Goal: Obtain resource: Obtain resource

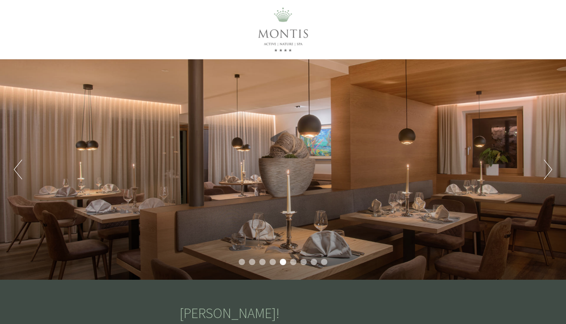
scroll to position [21, 0]
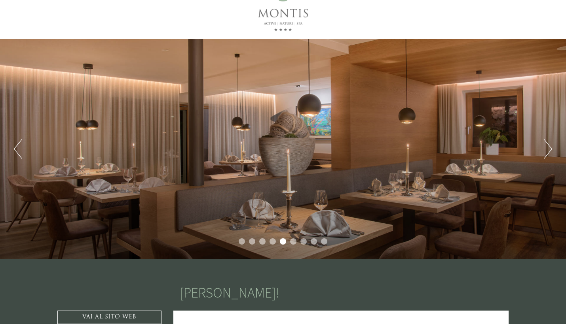
click at [552, 149] on div "Previous Next 1 2 3 4 5 6 7 8 9" at bounding box center [283, 149] width 566 height 221
click at [546, 149] on button "Next" at bounding box center [548, 149] width 8 height 20
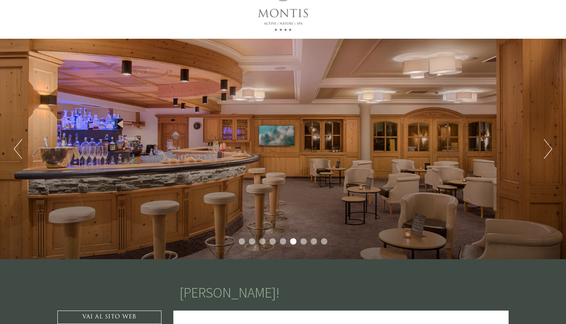
click at [546, 149] on button "Next" at bounding box center [548, 149] width 8 height 20
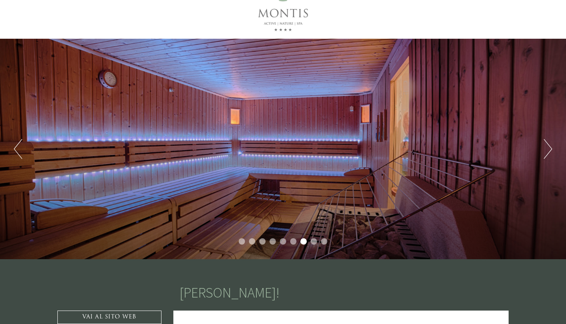
click at [546, 149] on button "Next" at bounding box center [548, 149] width 8 height 20
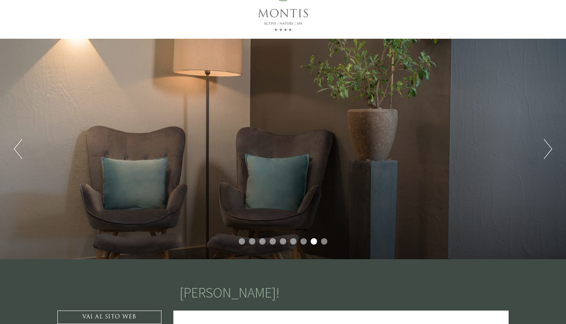
click at [546, 149] on button "Next" at bounding box center [548, 149] width 8 height 20
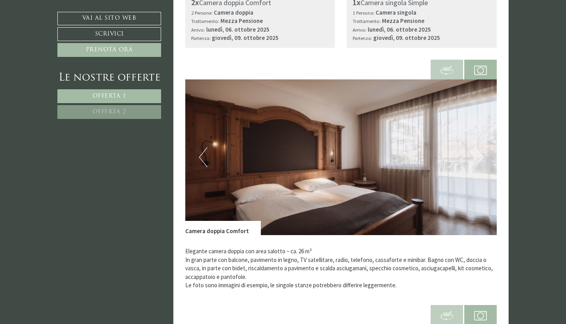
scroll to position [508, 0]
click at [481, 153] on button "Next" at bounding box center [478, 157] width 8 height 20
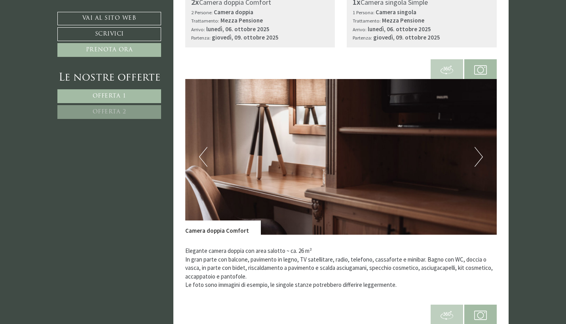
click at [481, 153] on button "Next" at bounding box center [478, 157] width 8 height 20
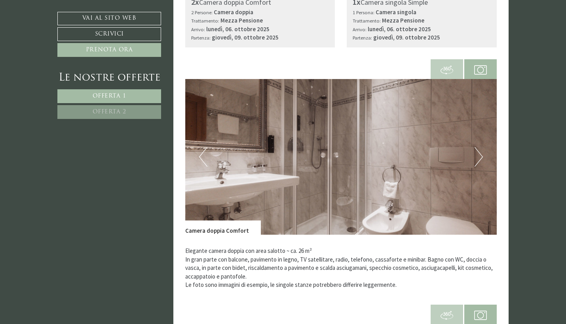
click at [481, 153] on button "Next" at bounding box center [478, 157] width 8 height 20
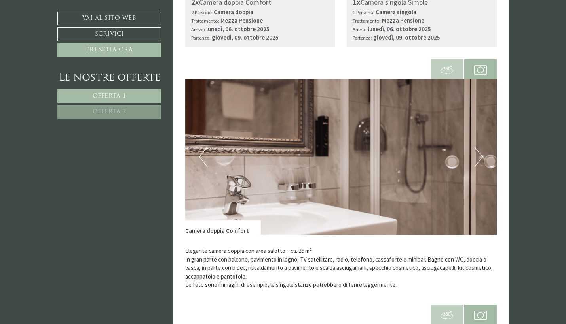
click at [481, 153] on button "Next" at bounding box center [478, 157] width 8 height 20
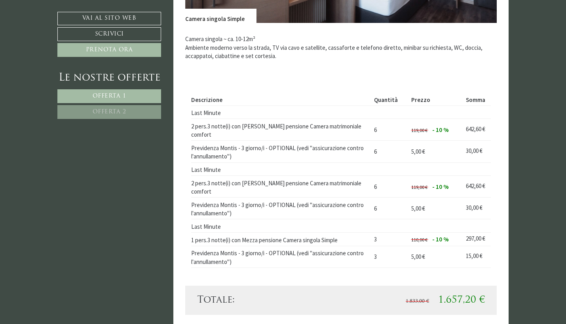
scroll to position [999, 0]
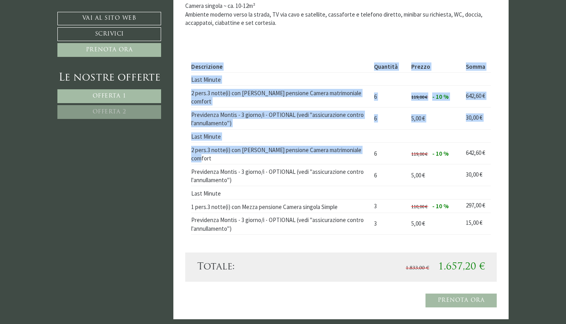
drag, startPoint x: 188, startPoint y: 139, endPoint x: 300, endPoint y: 141, distance: 112.8
click at [300, 141] on div "Descrizione Quantità Prezzo Somma Last Minute 2 pers.3 notte(i) con [PERSON_NAM…" at bounding box center [341, 148] width 312 height 210
click at [300, 143] on td "2 pers.3 notte(i) con [PERSON_NAME] pensione Camera matrimoniale comfort" at bounding box center [281, 154] width 180 height 22
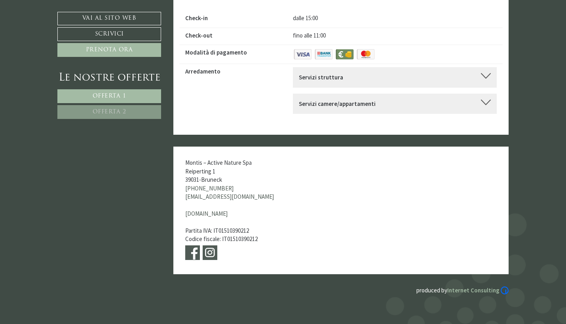
scroll to position [3447, 0]
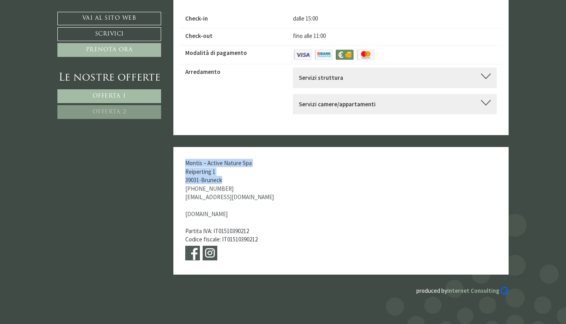
drag, startPoint x: 184, startPoint y: 74, endPoint x: 239, endPoint y: 93, distance: 58.2
click at [239, 147] on div "Montis – Active Nature Spa Reiperting 1 39031 - Bruneck [PHONE_NUMBER] [EMAIL_A…" at bounding box center [243, 211] width 140 height 128
copy div "Montis – Active Nature Spa Reiperting 1 39031 - [GEOGRAPHIC_DATA]"
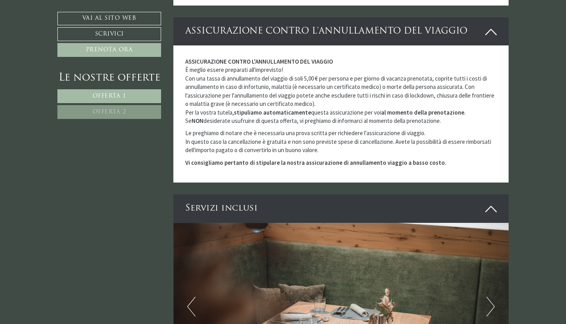
scroll to position [2629, 0]
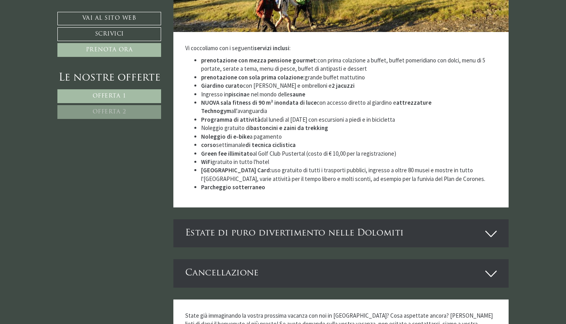
click at [208, 220] on div "Estate di puro divertimento nelle Dolomiti" at bounding box center [340, 234] width 335 height 28
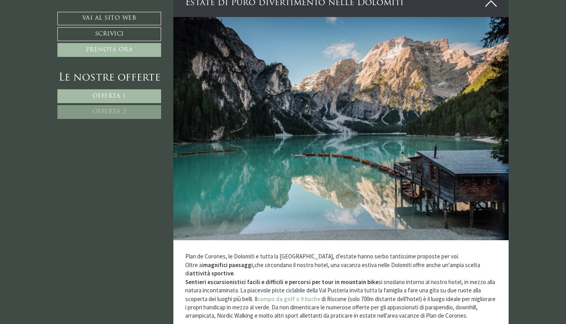
scroll to position [2754, 0]
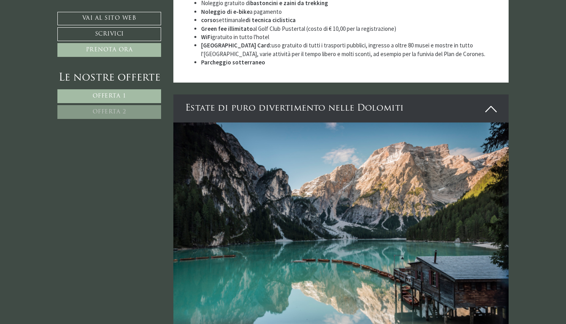
click at [313, 95] on div "Estate di puro divertimento nelle Dolomiti" at bounding box center [340, 109] width 335 height 28
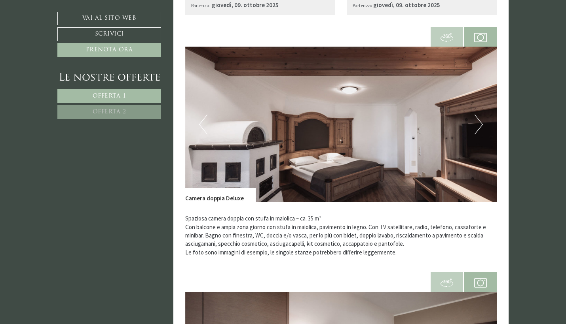
scroll to position [1423, 0]
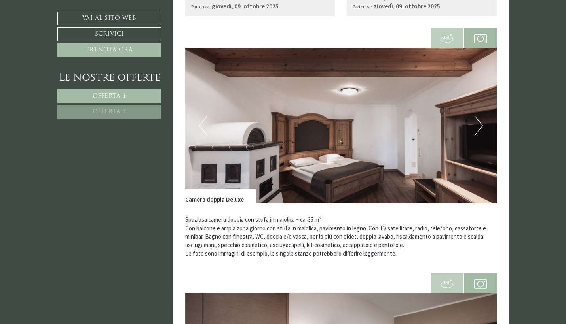
click at [480, 116] on button "Next" at bounding box center [478, 126] width 8 height 20
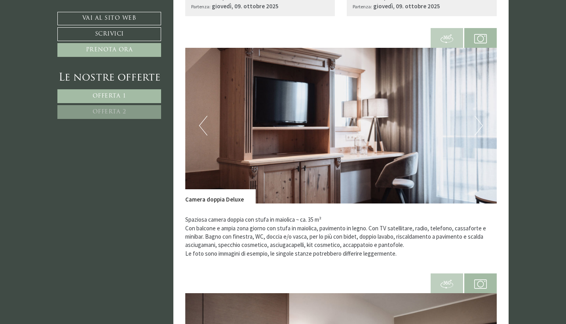
click at [480, 116] on button "Next" at bounding box center [478, 126] width 8 height 20
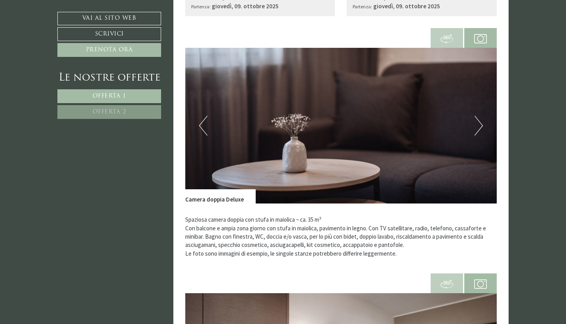
click at [480, 116] on button "Next" at bounding box center [478, 126] width 8 height 20
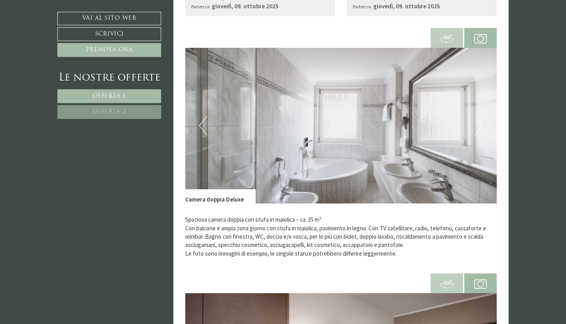
click at [480, 116] on button "Next" at bounding box center [478, 126] width 8 height 20
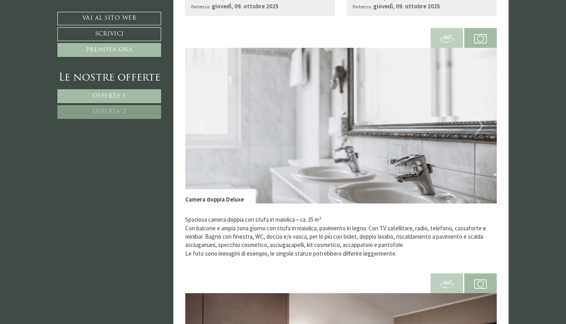
click at [480, 116] on button "Next" at bounding box center [478, 126] width 8 height 20
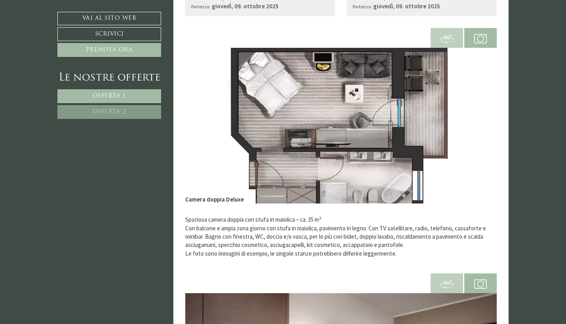
click at [480, 116] on button "Next" at bounding box center [478, 126] width 8 height 20
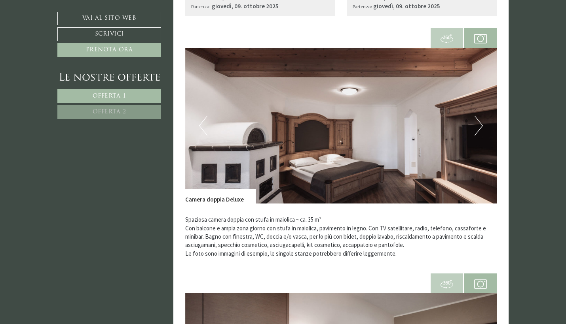
click at [480, 116] on button "Next" at bounding box center [478, 126] width 8 height 20
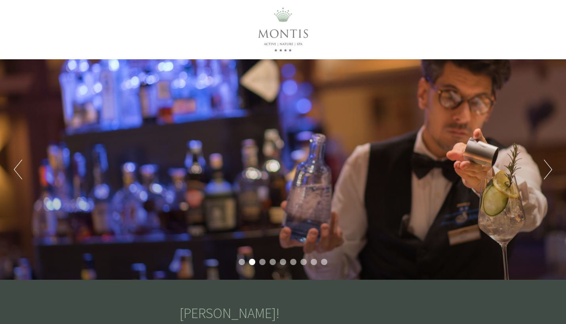
scroll to position [0, 0]
drag, startPoint x: 252, startPoint y: 31, endPoint x: 315, endPoint y: 32, distance: 63.3
click at [315, 32] on div at bounding box center [282, 29] width 443 height 51
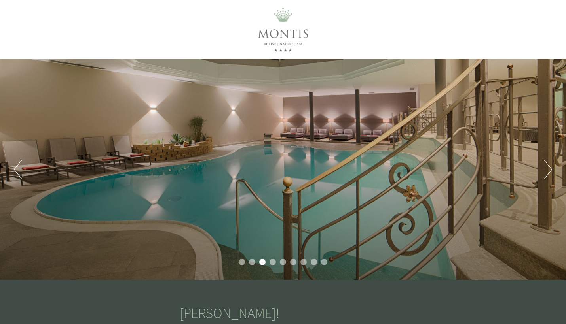
click at [547, 171] on button "Next" at bounding box center [548, 170] width 8 height 20
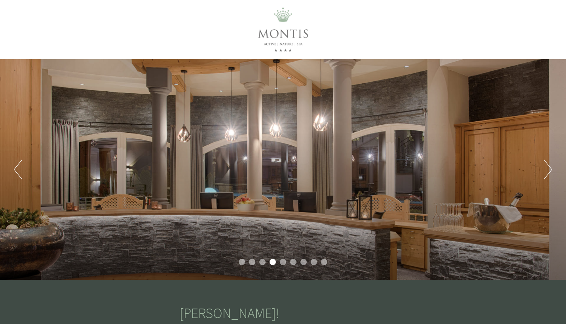
click at [544, 171] on button "Next" at bounding box center [548, 170] width 8 height 20
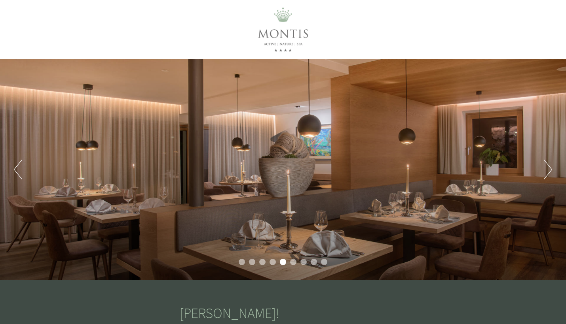
click at [544, 171] on button "Next" at bounding box center [548, 170] width 8 height 20
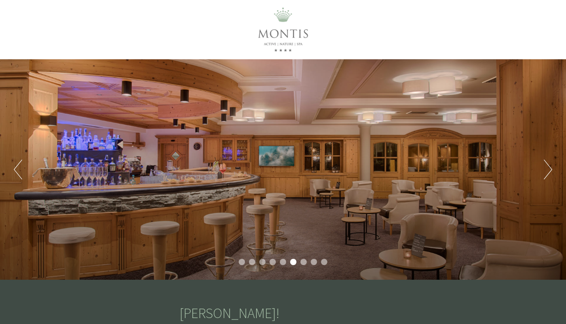
click at [544, 171] on button "Next" at bounding box center [548, 170] width 8 height 20
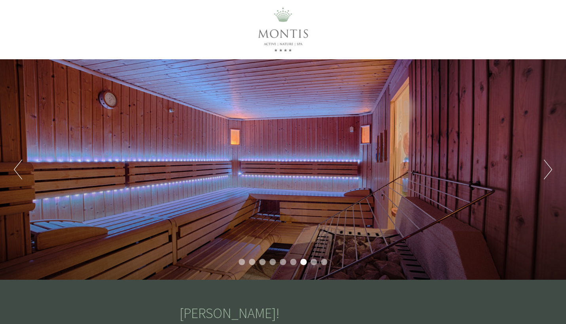
click at [544, 171] on button "Next" at bounding box center [548, 170] width 8 height 20
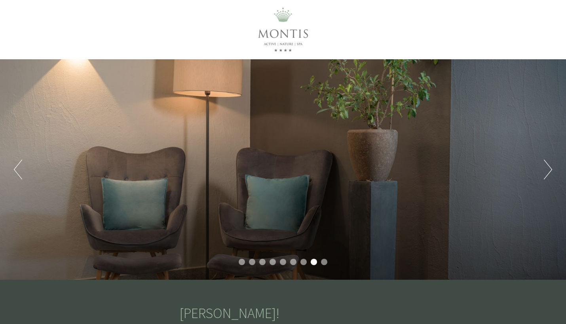
click at [544, 171] on button "Next" at bounding box center [548, 170] width 8 height 20
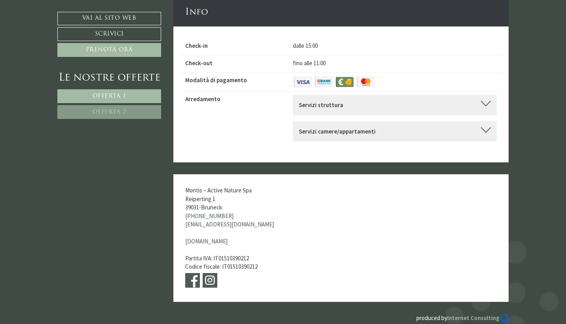
scroll to position [3420, 0]
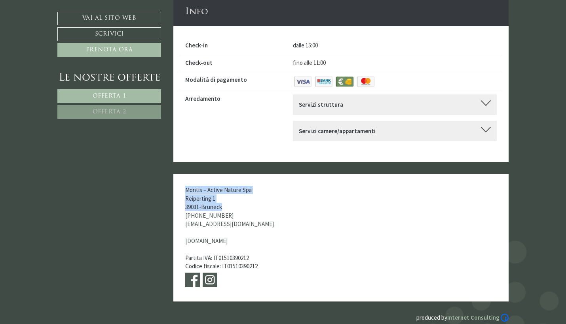
drag, startPoint x: 184, startPoint y: 99, endPoint x: 227, endPoint y: 121, distance: 48.3
click at [227, 174] on div "Montis – Active Nature Spa Reiperting 1 39031 - Bruneck [PHONE_NUMBER] [EMAIL_A…" at bounding box center [243, 238] width 140 height 128
copy div "Montis – Active Nature Spa Reiperting 1 39031 - [GEOGRAPHIC_DATA]"
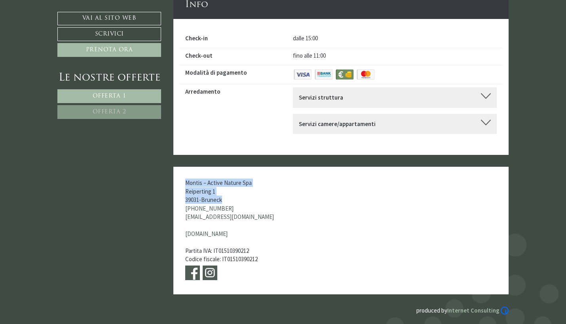
scroll to position [3428, 0]
copy div "Montis – Active Nature Spa Reiperting 1 39031 - [GEOGRAPHIC_DATA]"
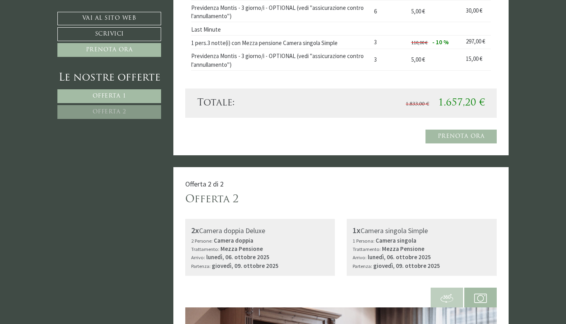
scroll to position [1162, 0]
